Goal: Check status: Check status

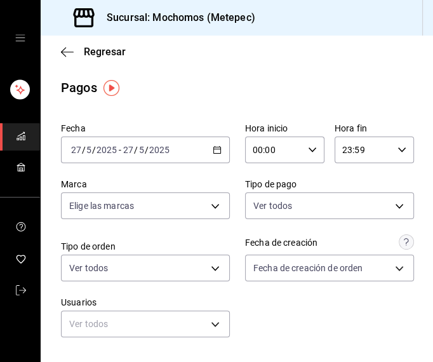
click at [213, 154] on icon "button" at bounding box center [217, 149] width 9 height 9
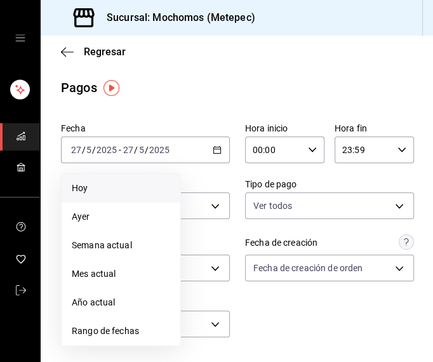
click at [108, 199] on li "Hoy" at bounding box center [121, 188] width 119 height 29
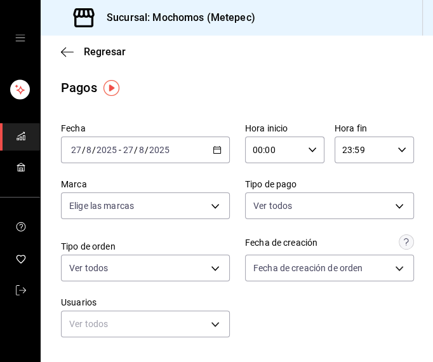
click at [301, 155] on div "00:00 Hora inicio" at bounding box center [284, 149] width 79 height 27
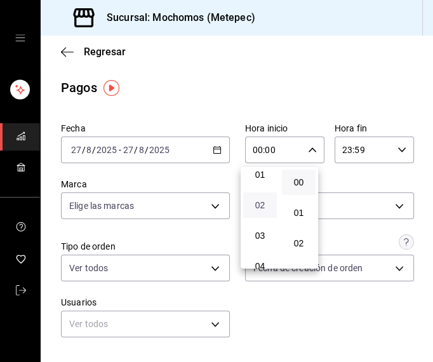
scroll to position [57, 0]
click at [263, 214] on span "03" at bounding box center [260, 216] width 18 height 10
type input "03:00"
click at [332, 74] on div at bounding box center [216, 181] width 433 height 362
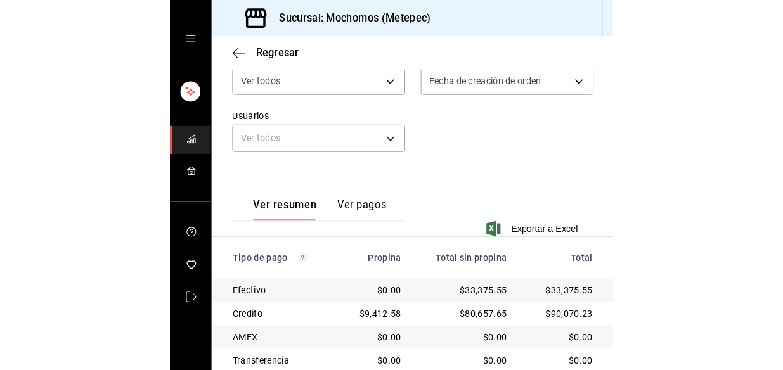
scroll to position [348, 0]
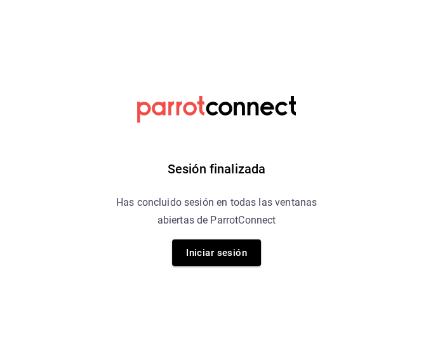
click at [204, 332] on div "Sesión finalizada Has concluido sesión en todas las ventanas abiertas de Parrot…" at bounding box center [216, 181] width 320 height 362
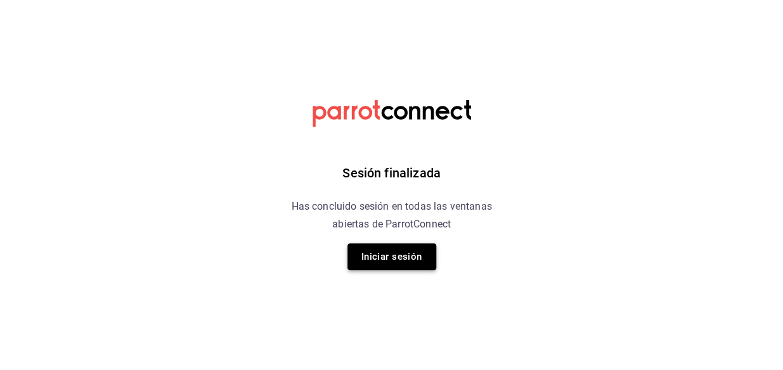
click at [362, 253] on button "Iniciar sesión" at bounding box center [392, 257] width 89 height 27
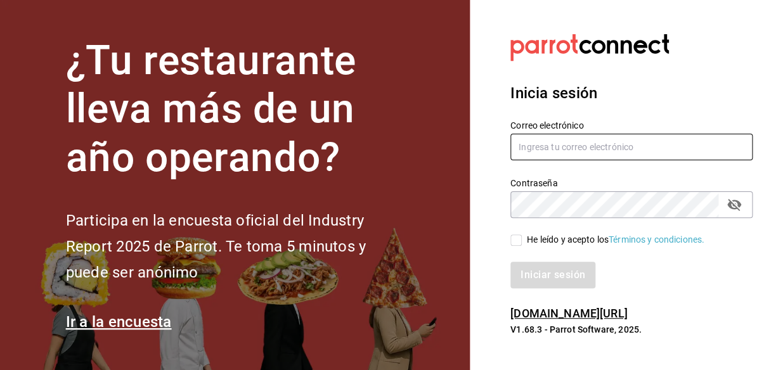
type input "mochomos.metepec@grupocosteno.com"
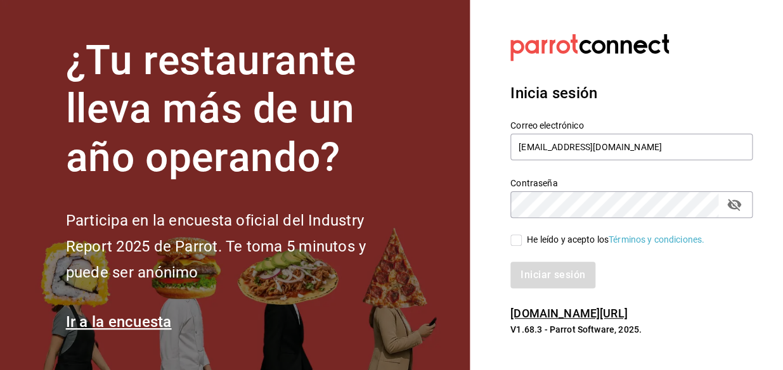
click at [519, 241] on input "He leído y acepto los Términos y condiciones." at bounding box center [516, 240] width 11 height 11
checkbox input "true"
click at [547, 272] on button "Iniciar sesión" at bounding box center [554, 275] width 86 height 27
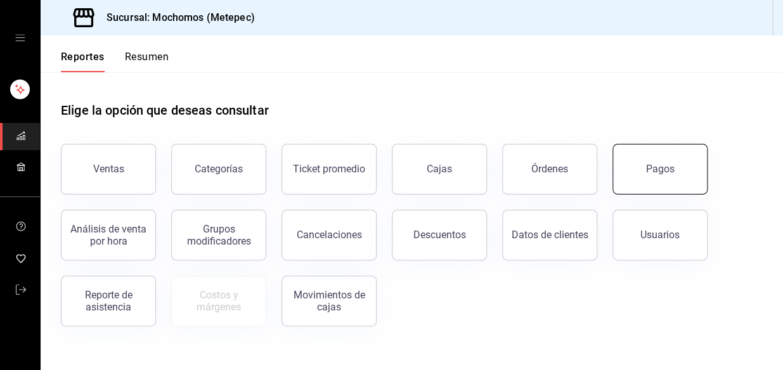
click at [646, 175] on button "Pagos" at bounding box center [660, 169] width 95 height 51
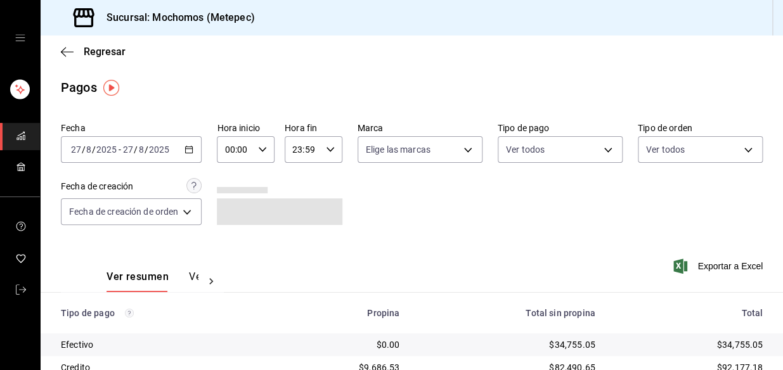
click at [187, 150] on \(Stroke\) "button" at bounding box center [189, 150] width 8 height 7
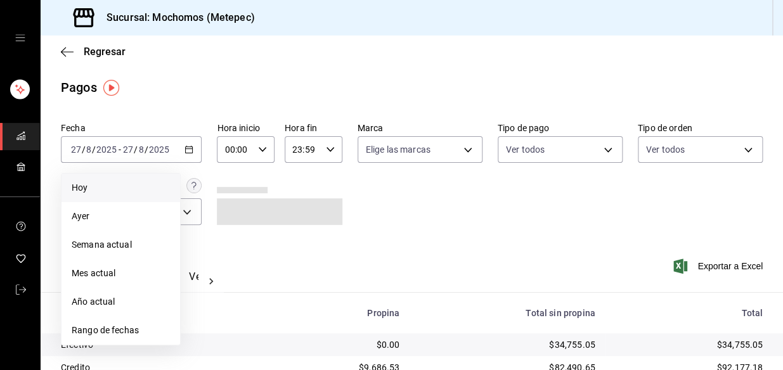
click at [112, 183] on span "Hoy" at bounding box center [121, 187] width 98 height 13
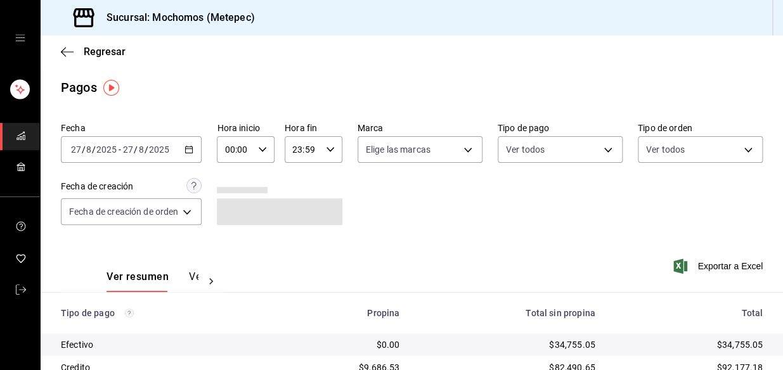
click at [260, 150] on \(Stroke\) "button" at bounding box center [263, 149] width 8 height 4
click at [235, 224] on button "03" at bounding box center [232, 216] width 23 height 25
type input "03:00"
click at [554, 216] on div at bounding box center [391, 185] width 783 height 370
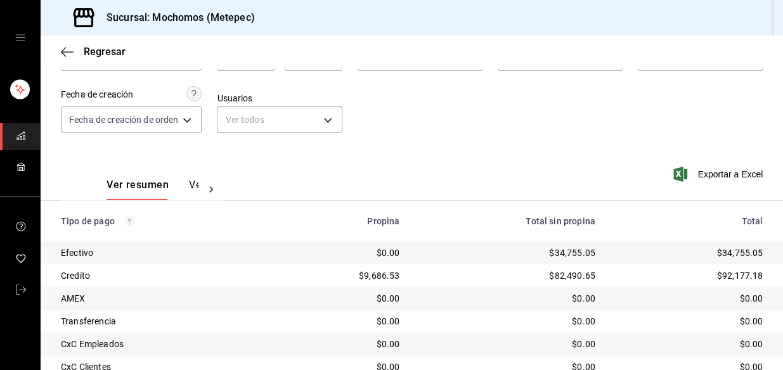
scroll to position [213, 0]
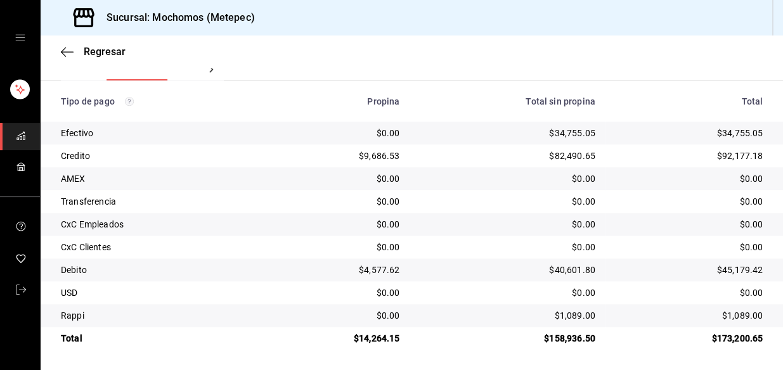
click at [433, 156] on div "$82,490.65" at bounding box center [507, 156] width 175 height 13
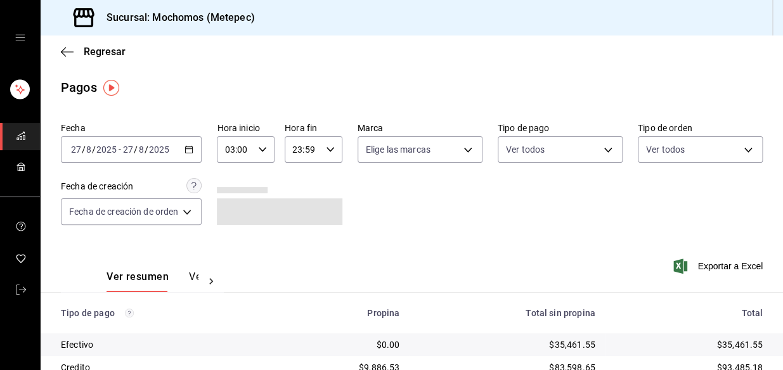
click at [193, 150] on \(Stroke\) "button" at bounding box center [189, 150] width 8 height 7
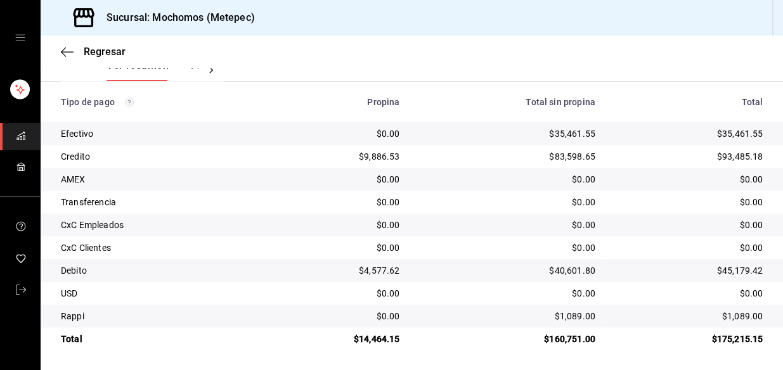
scroll to position [213, 0]
